Goal: Information Seeking & Learning: Learn about a topic

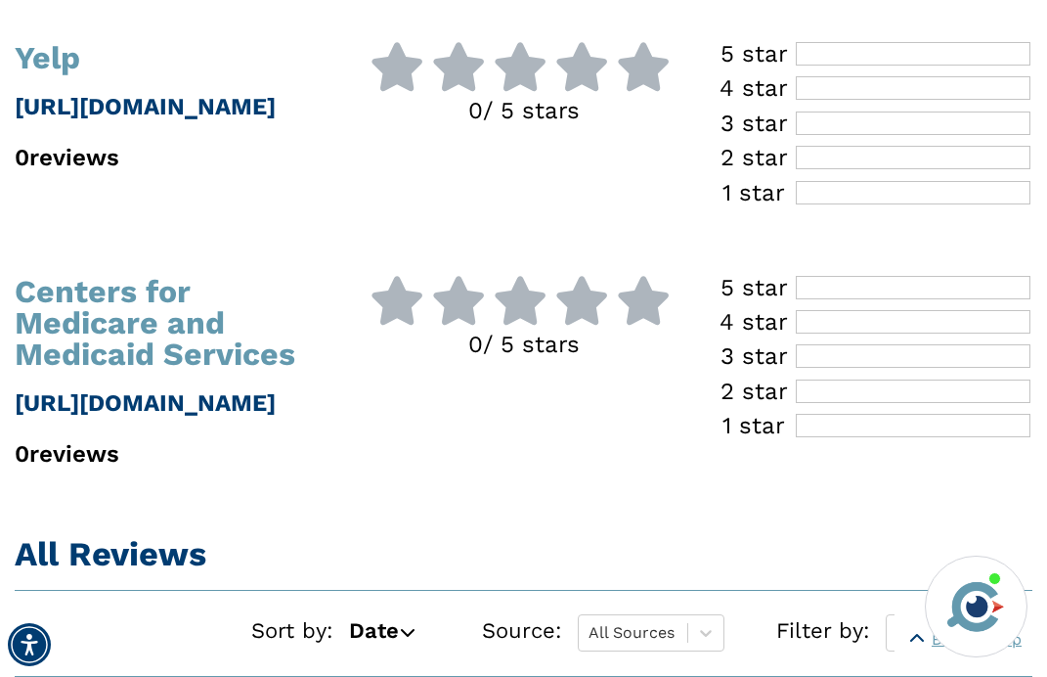
scroll to position [915, 0]
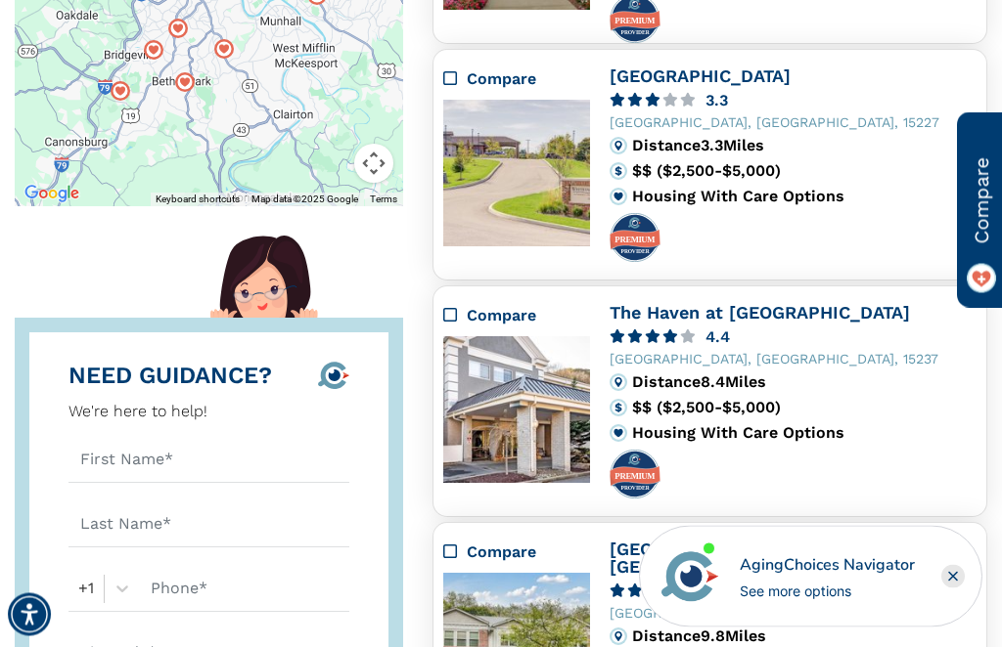
scroll to position [577, 0]
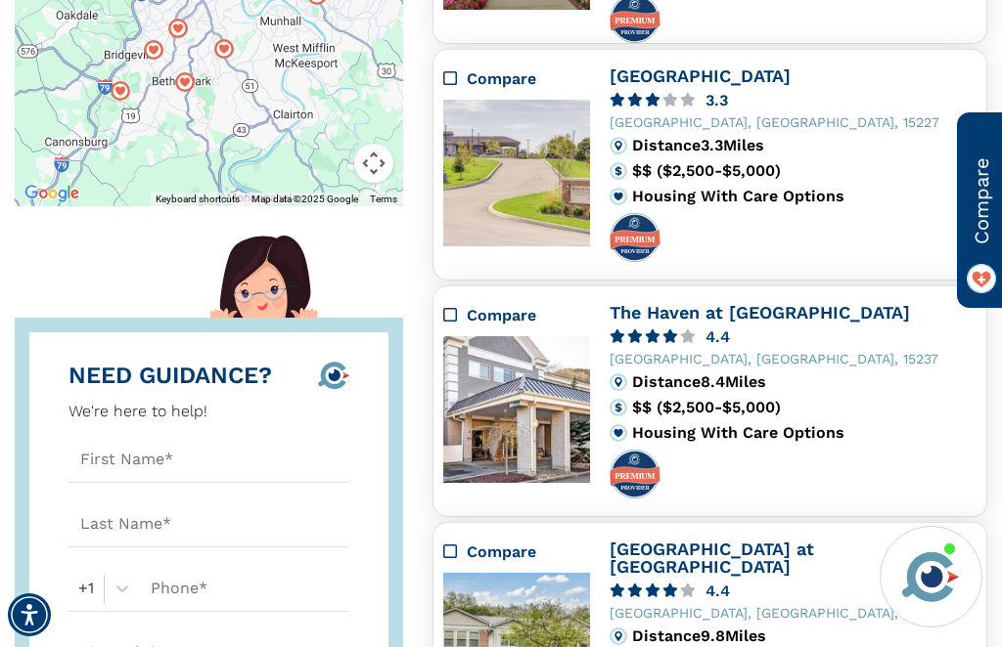
click at [929, 231] on div at bounding box center [792, 237] width 367 height 49
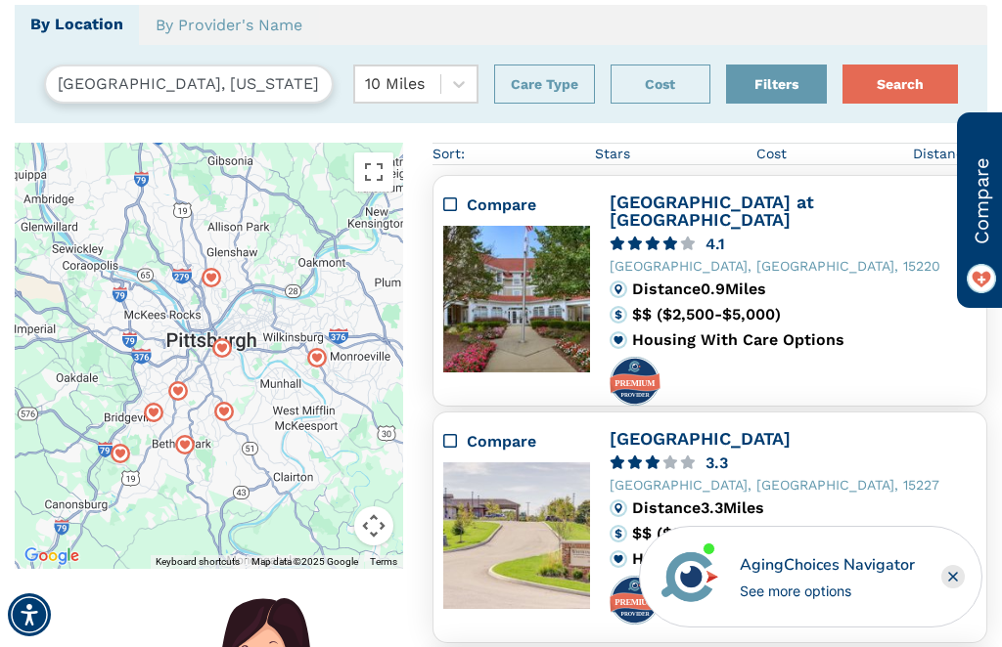
scroll to position [183, 0]
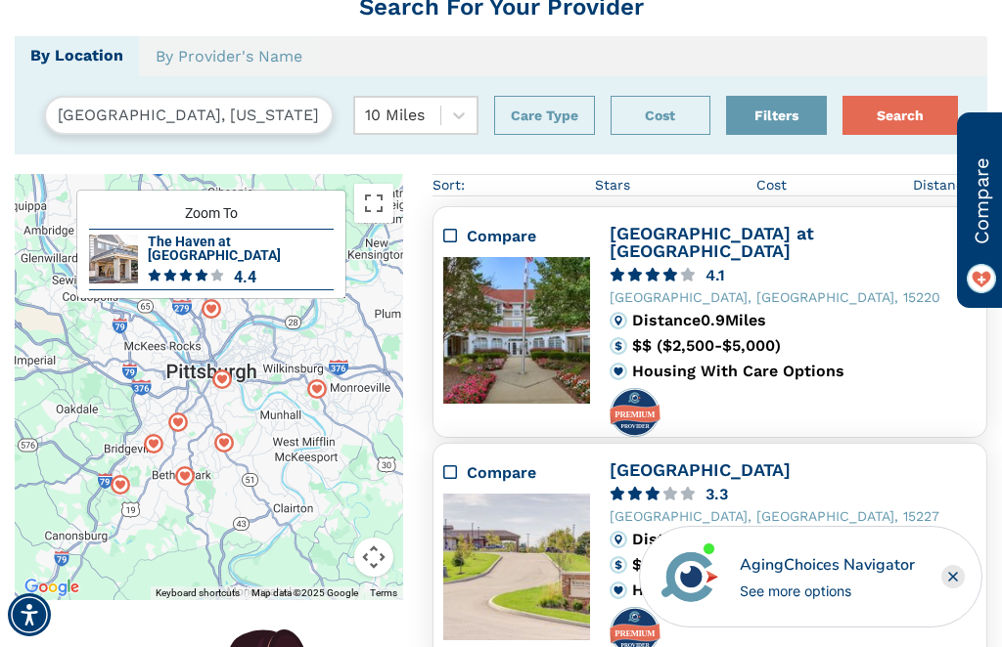
click at [120, 272] on img at bounding box center [113, 259] width 49 height 49
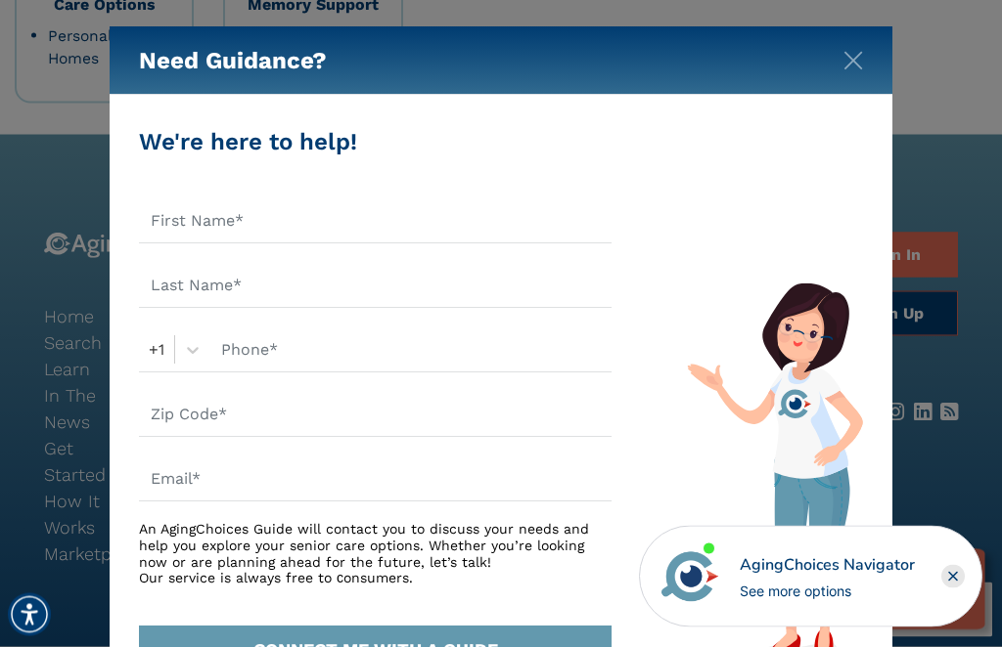
scroll to position [3783, 0]
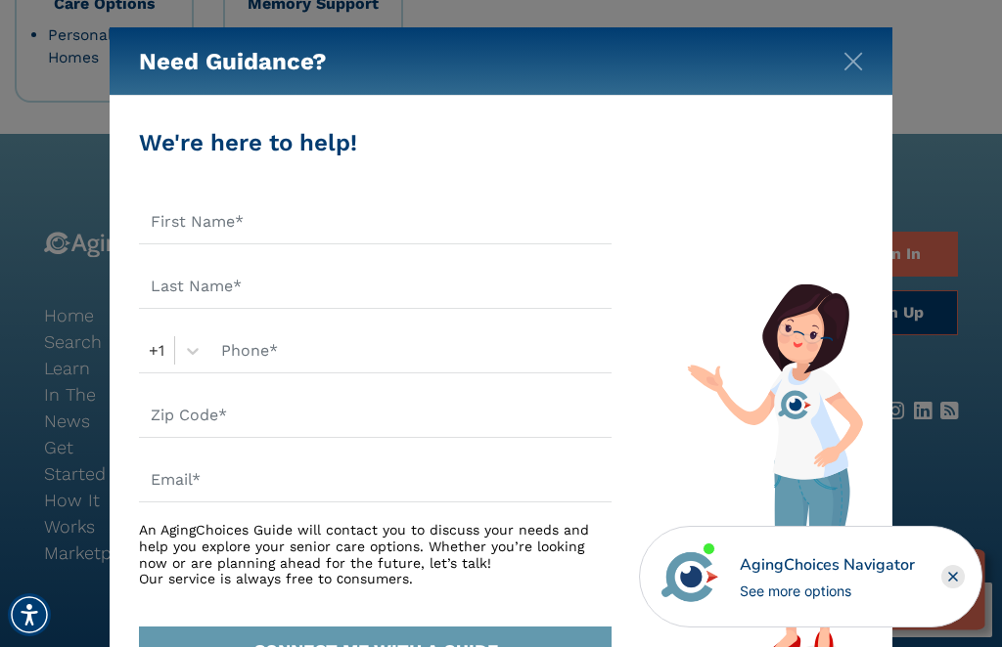
click at [876, 67] on div "Need Guidance?" at bounding box center [501, 61] width 782 height 68
click at [881, 76] on div "Need Guidance?" at bounding box center [501, 61] width 782 height 68
click at [886, 76] on div "Need Guidance?" at bounding box center [501, 61] width 782 height 68
click at [888, 76] on div "Need Guidance?" at bounding box center [501, 61] width 782 height 68
click at [891, 67] on div "Need Guidance?" at bounding box center [501, 61] width 782 height 68
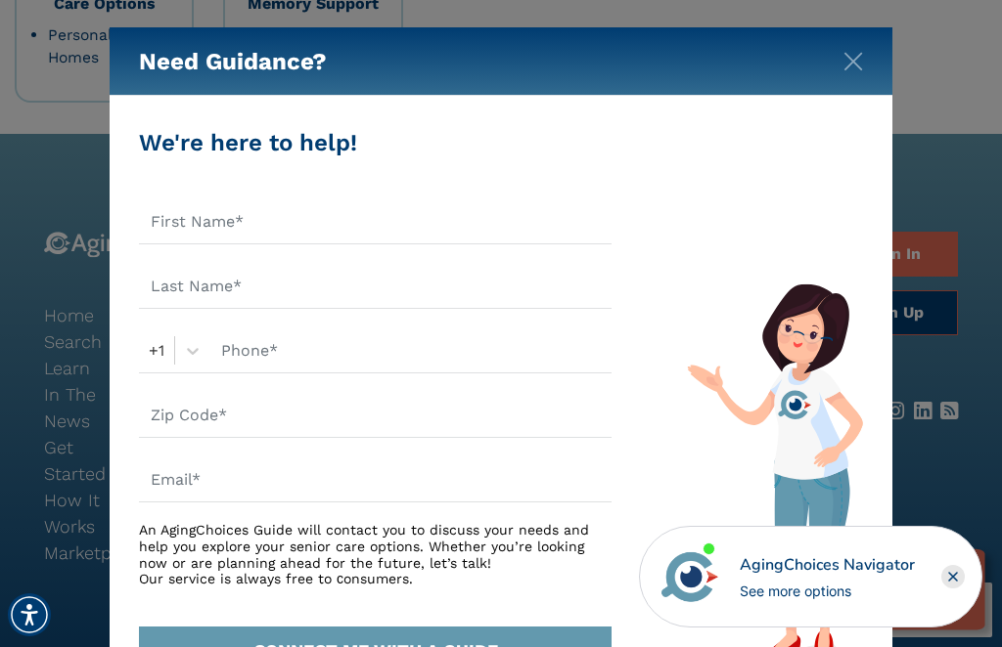
click at [993, 98] on div "Need Guidance? We're here to help! +1 An AgingChoices Guide will contact you to…" at bounding box center [501, 323] width 1002 height 647
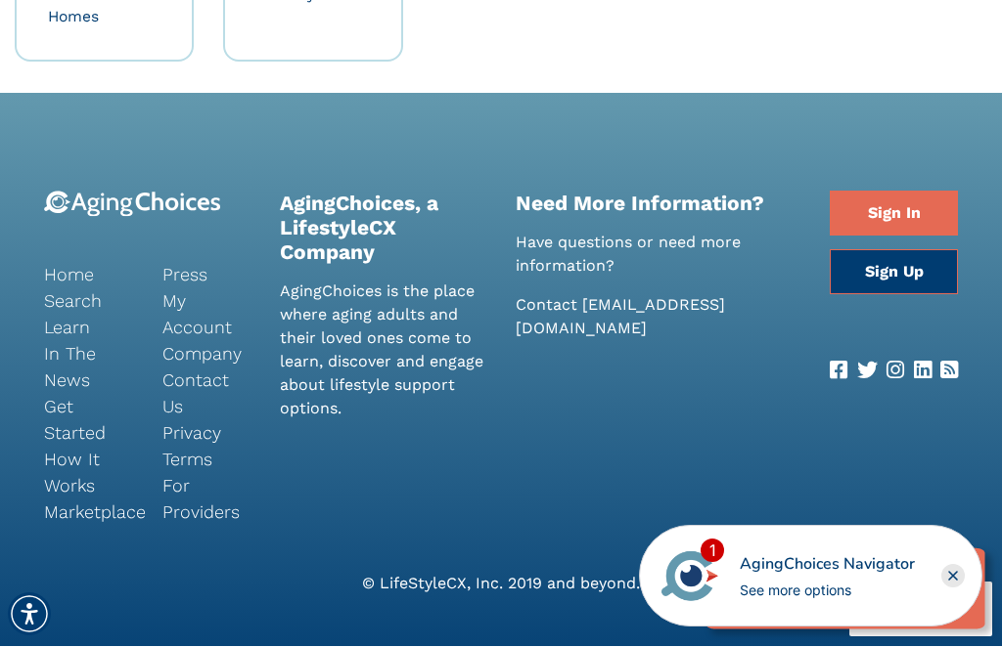
scroll to position [3822, 0]
